Goal: Information Seeking & Learning: Understand process/instructions

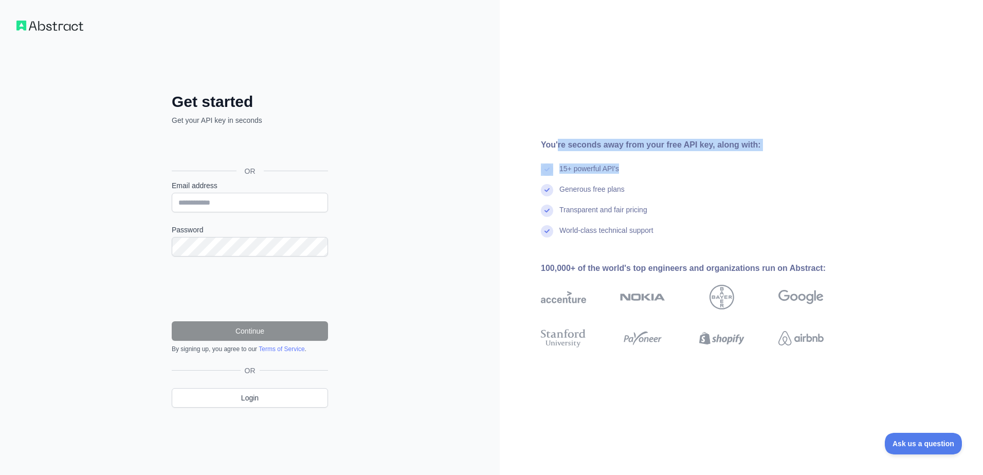
drag, startPoint x: 631, startPoint y: 146, endPoint x: 557, endPoint y: 139, distance: 74.3
click at [557, 139] on div "You're seconds away from your free API key, along with: 15+ powerful API's Gene…" at bounding box center [686, 237] width 373 height 197
click at [558, 139] on div "You're seconds away from your free API key, along with:" at bounding box center [699, 145] width 316 height 12
click at [556, 151] on div "You're seconds away from your free API key, along with: 15+ powerful API's Gene…" at bounding box center [686, 237] width 373 height 197
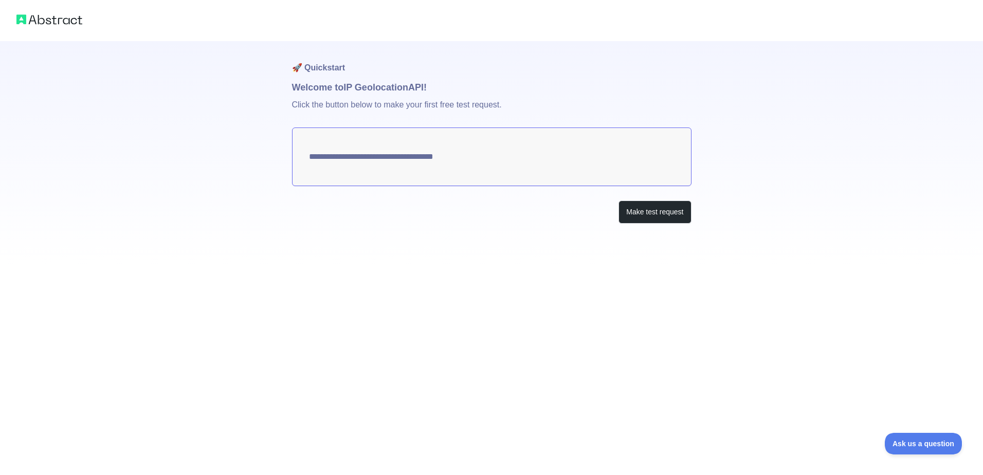
type textarea "**********"
click at [640, 213] on button "Make test request" at bounding box center [655, 212] width 73 height 23
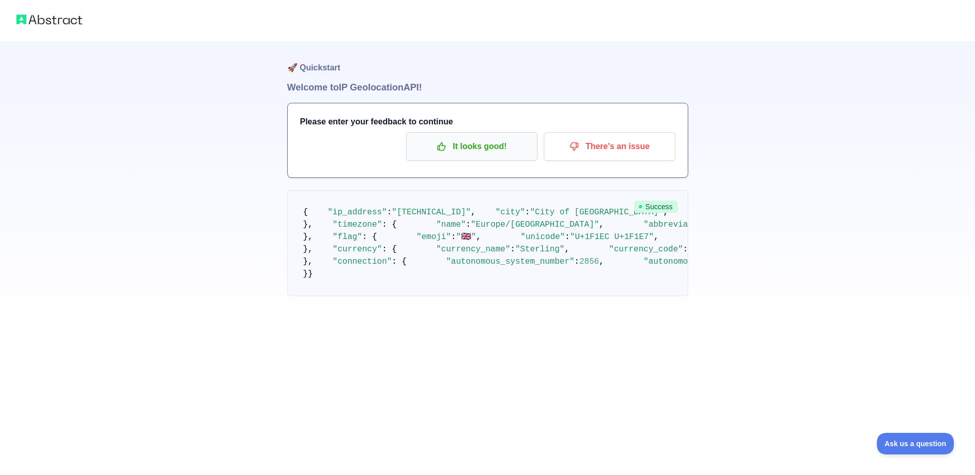
scroll to position [51, 0]
click at [480, 138] on p "It looks good!" at bounding box center [472, 146] width 116 height 17
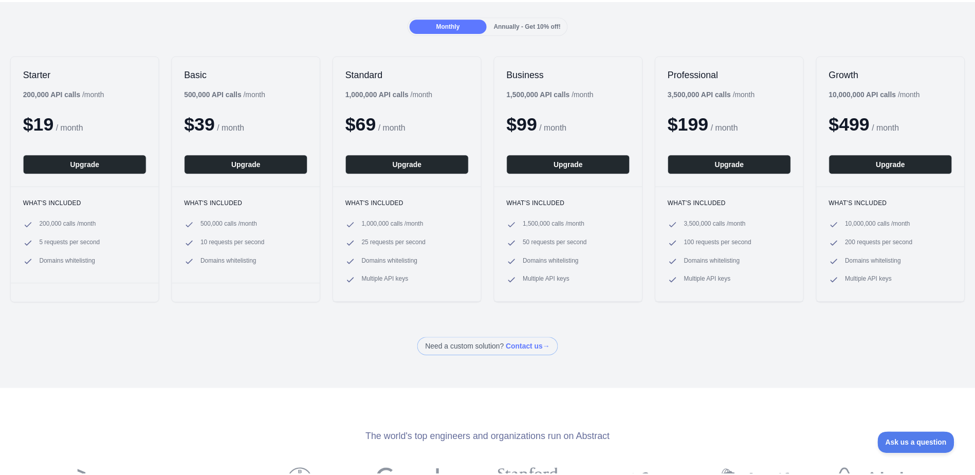
scroll to position [51, 0]
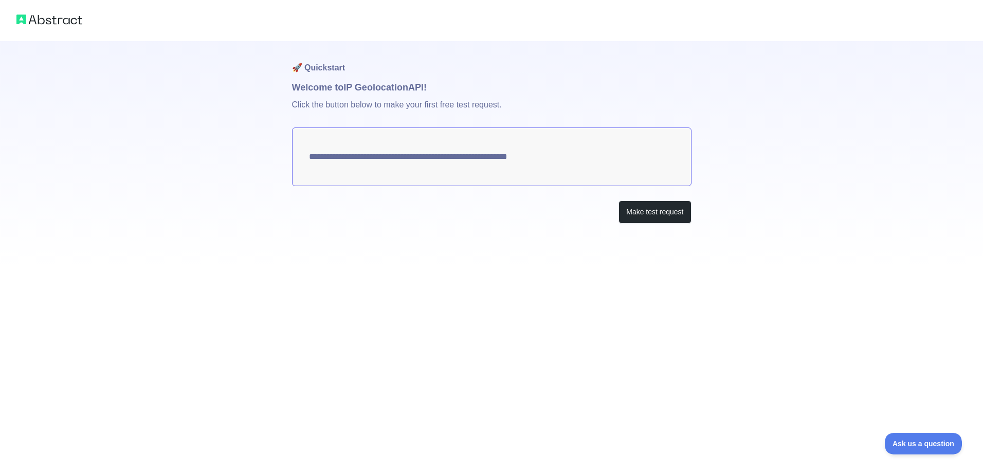
drag, startPoint x: 568, startPoint y: 158, endPoint x: 418, endPoint y: 152, distance: 150.3
click at [418, 152] on textarea "**********" at bounding box center [492, 157] width 400 height 59
click at [502, 272] on div "**********" at bounding box center [491, 237] width 983 height 475
drag, startPoint x: 504, startPoint y: 216, endPoint x: 535, endPoint y: 237, distance: 36.8
click at [509, 223] on div "Make test request" at bounding box center [492, 212] width 400 height 23
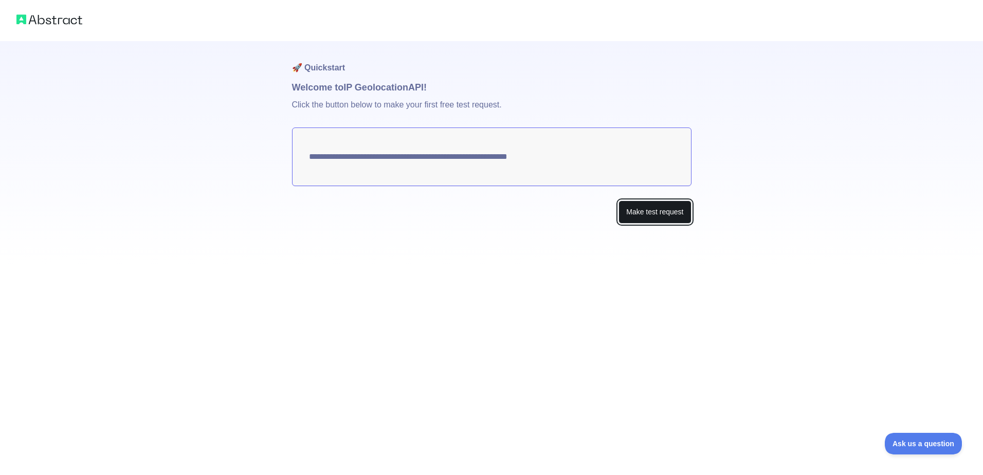
click at [646, 212] on button "Make test request" at bounding box center [655, 212] width 73 height 23
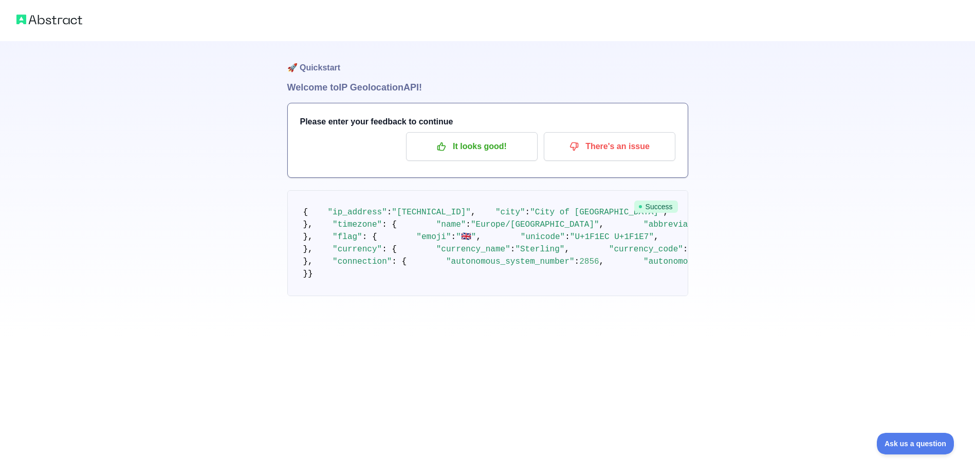
scroll to position [343, 0]
click at [900, 439] on span "Ask us a question" at bounding box center [910, 442] width 77 height 7
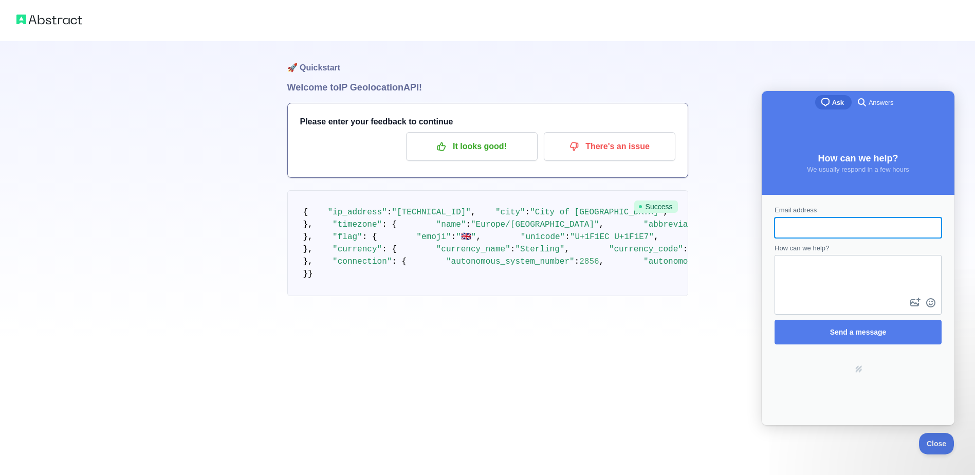
scroll to position [0, 0]
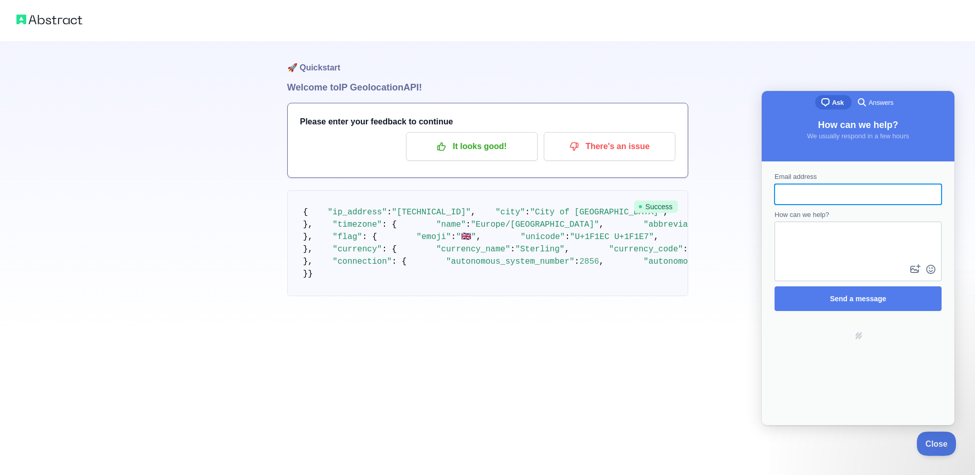
click at [934, 439] on span "Close" at bounding box center [934, 442] width 35 height 7
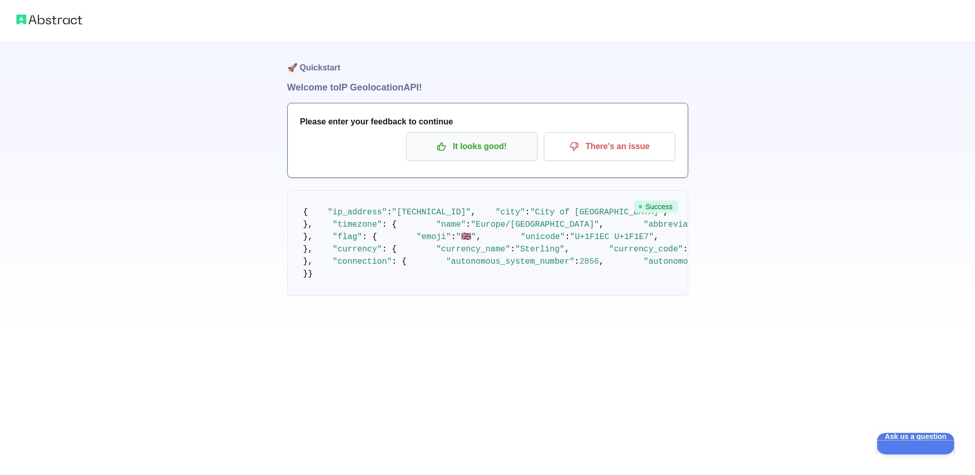
click at [484, 144] on p "It looks good!" at bounding box center [472, 146] width 116 height 17
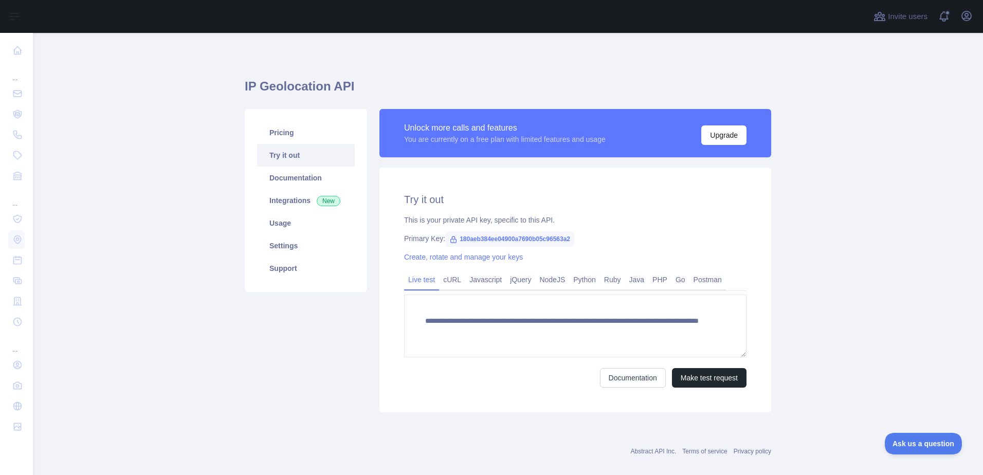
click at [473, 238] on span "180aeb384ee04900a7690b05c96563a2" at bounding box center [509, 238] width 129 height 15
drag, startPoint x: 473, startPoint y: 238, endPoint x: 469, endPoint y: 233, distance: 6.2
click at [469, 233] on span "180aeb384ee04900a7690b05c96563a2" at bounding box center [509, 238] width 129 height 15
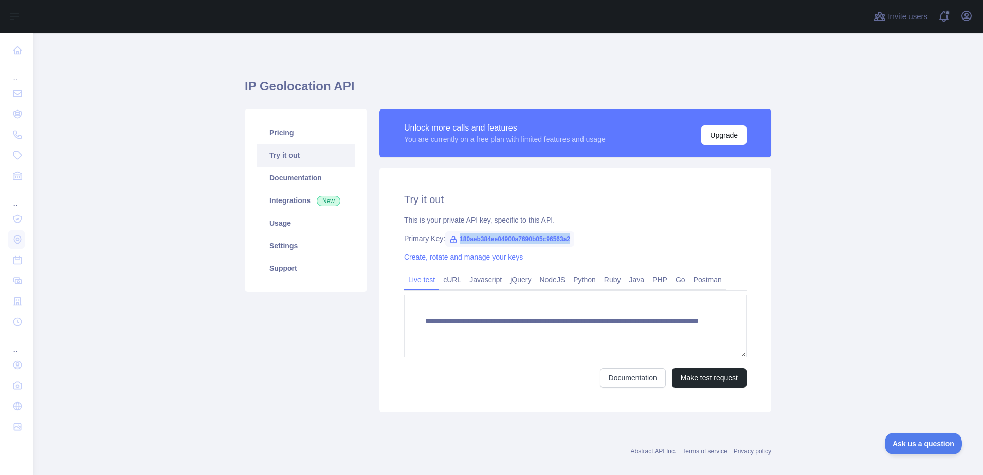
click at [469, 232] on span "180aeb384ee04900a7690b05c96563a2" at bounding box center [509, 238] width 129 height 15
click at [964, 13] on icon "button" at bounding box center [967, 16] width 12 height 12
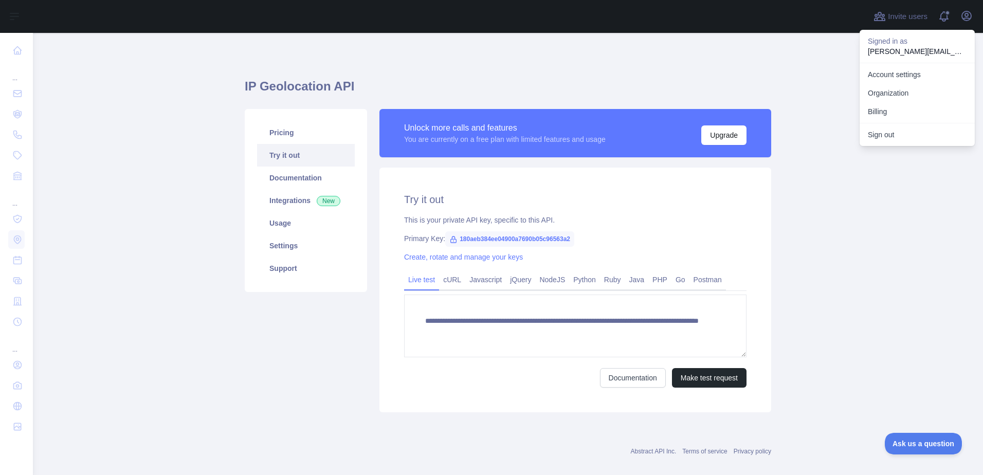
click at [723, 68] on div "**********" at bounding box center [508, 242] width 527 height 369
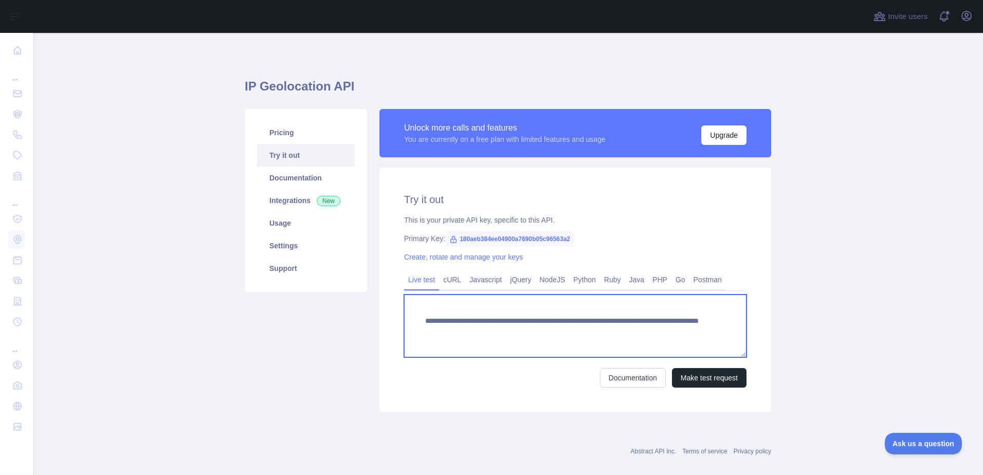
click at [470, 332] on textarea "**********" at bounding box center [575, 326] width 342 height 63
